Goal: Information Seeking & Learning: Learn about a topic

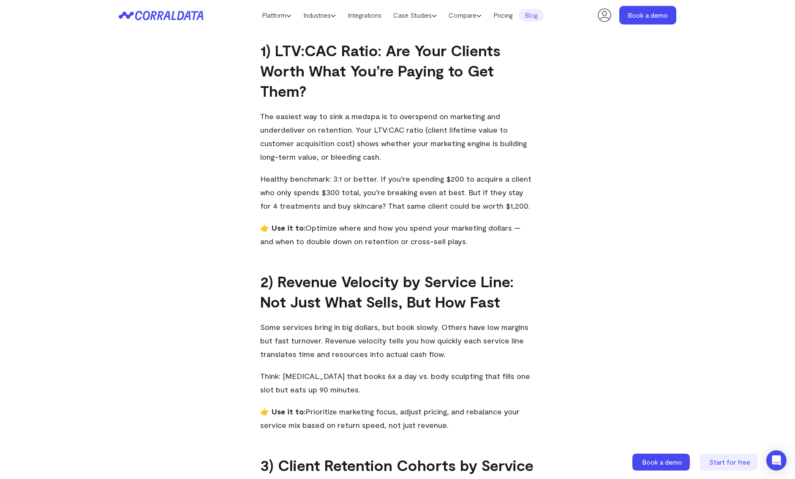
scroll to position [465, 0]
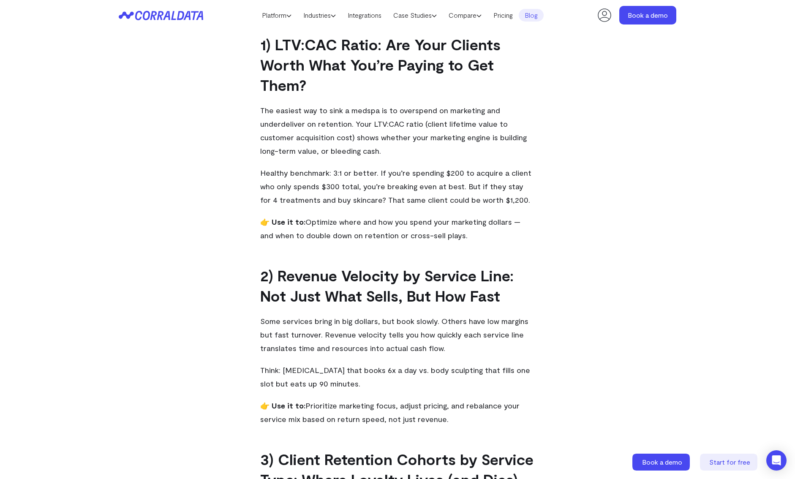
click at [181, 21] on header "Platform AI Reporting Use AI to effortlessly answer any business questions from…" at bounding box center [398, 15] width 558 height 30
click at [182, 12] on icon at bounding box center [180, 15] width 7 height 9
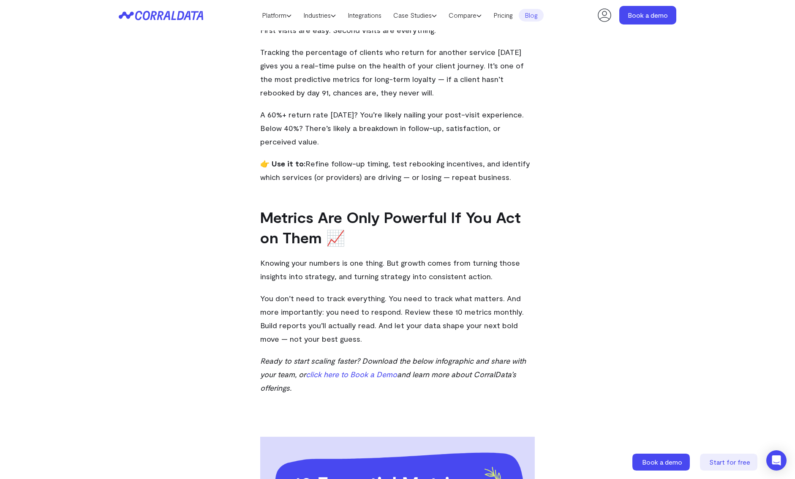
scroll to position [2280, 0]
click at [422, 297] on span "You don’t need to track everything. You need to track what matters. And more im…" at bounding box center [392, 318] width 264 height 50
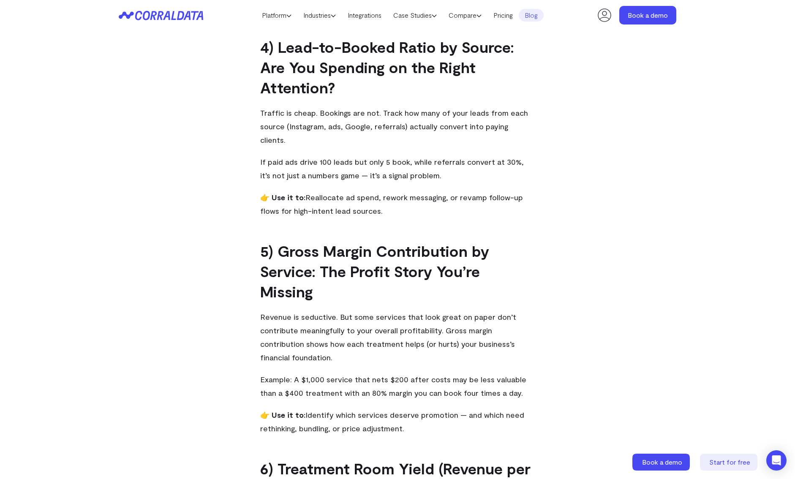
scroll to position [987, 0]
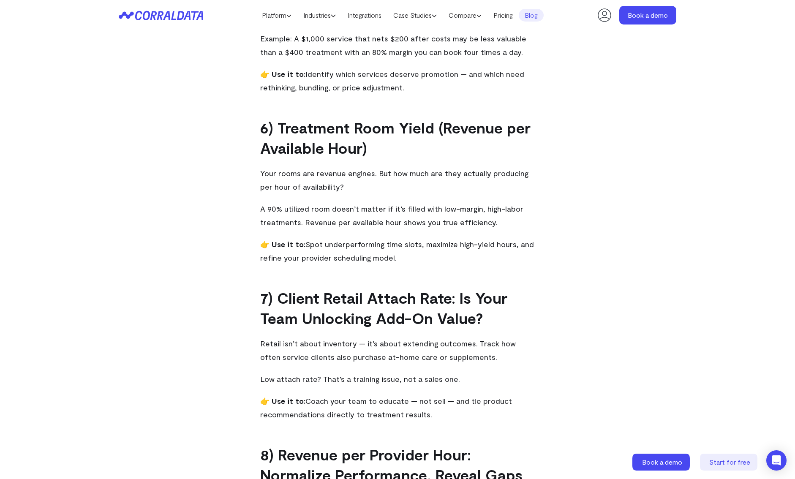
scroll to position [1566, 0]
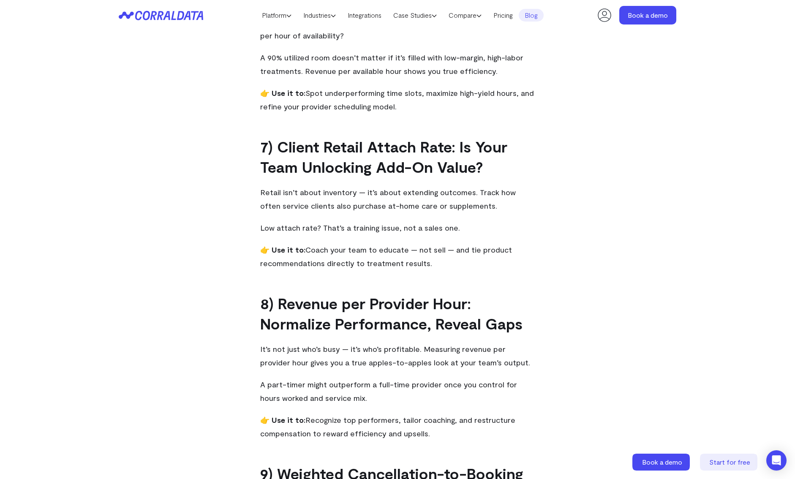
click at [350, 188] on span "Retail isn’t about inventory — it’s about extending outcomes. Track how often s…" at bounding box center [388, 199] width 256 height 23
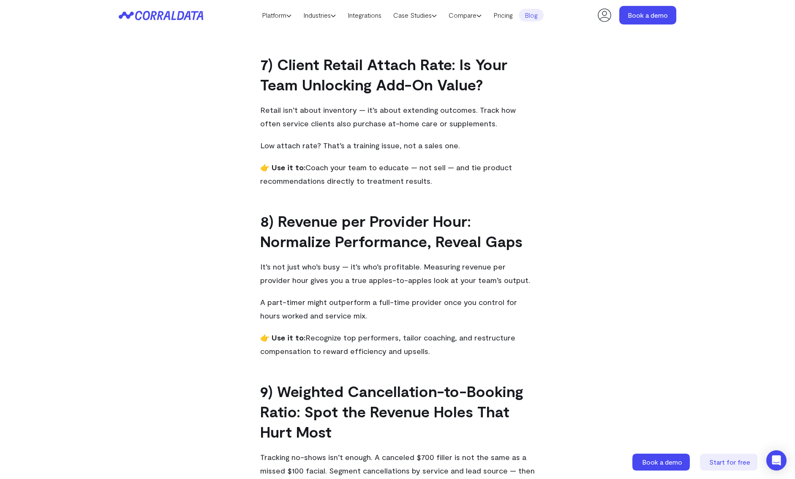
scroll to position [1766, 0]
